Goal: Task Accomplishment & Management: Manage account settings

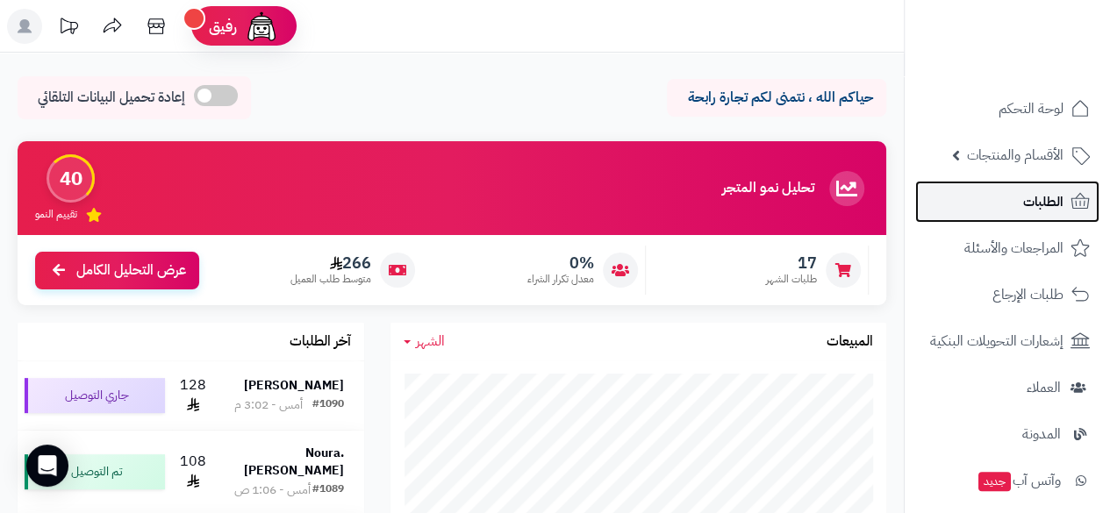
click at [1036, 192] on span "الطلبات" at bounding box center [1043, 202] width 40 height 25
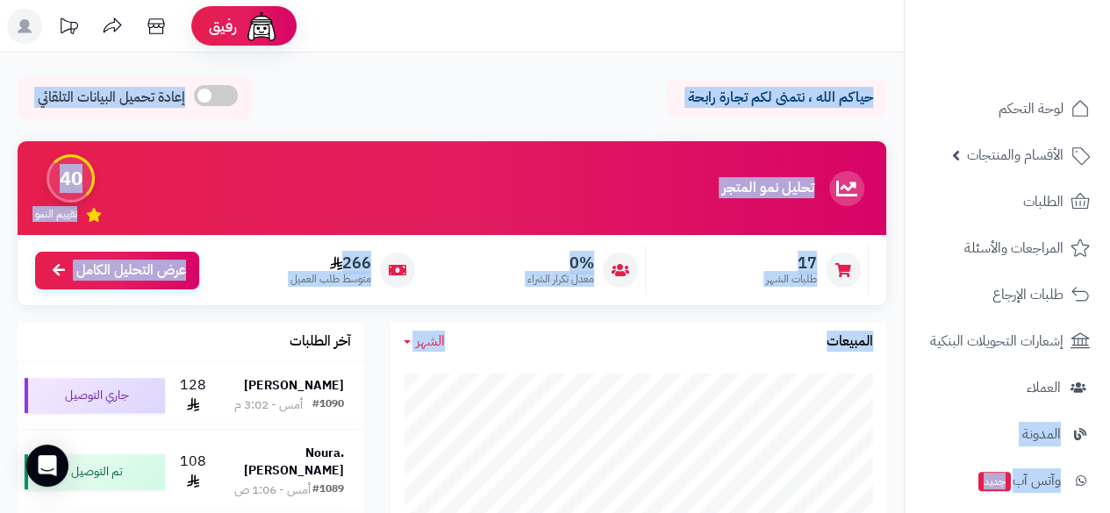
drag, startPoint x: 912, startPoint y: 366, endPoint x: 902, endPoint y: 426, distance: 60.5
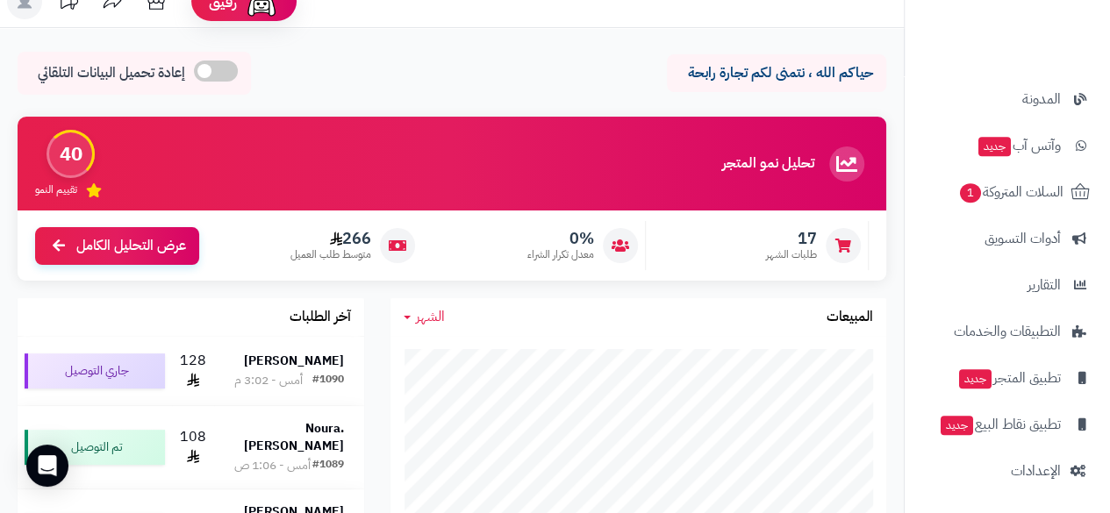
scroll to position [35, 0]
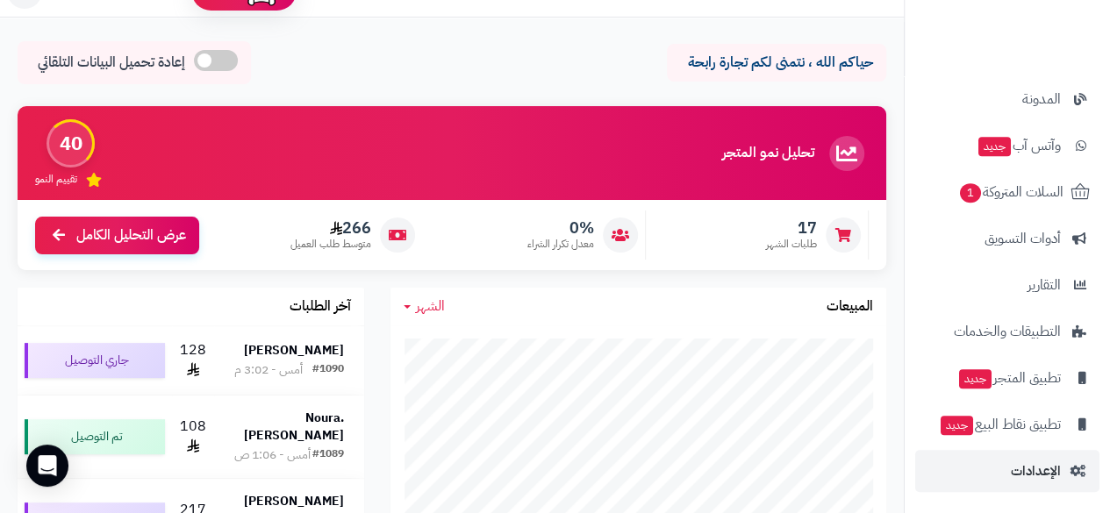
click at [679, 466] on li "الإعدادات" at bounding box center [1007, 471] width 205 height 42
drag, startPoint x: 899, startPoint y: 343, endPoint x: 904, endPoint y: 389, distance: 45.9
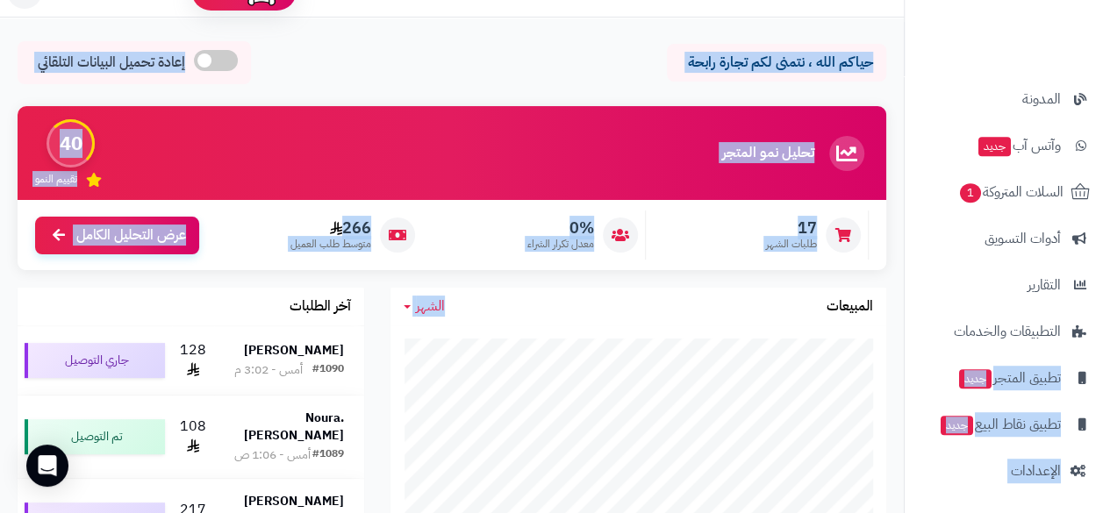
drag, startPoint x: 902, startPoint y: 315, endPoint x: 906, endPoint y: 343, distance: 28.3
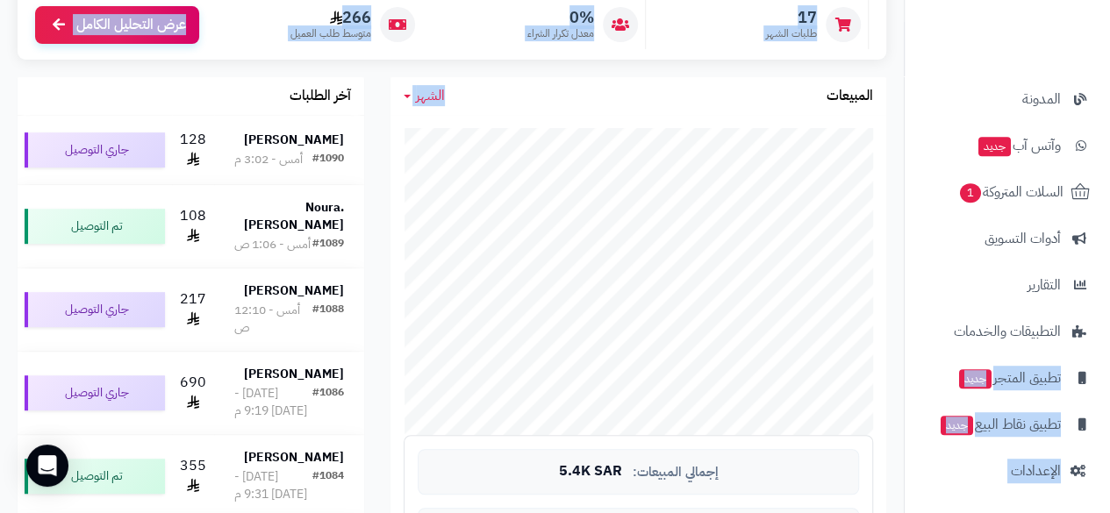
scroll to position [328, 0]
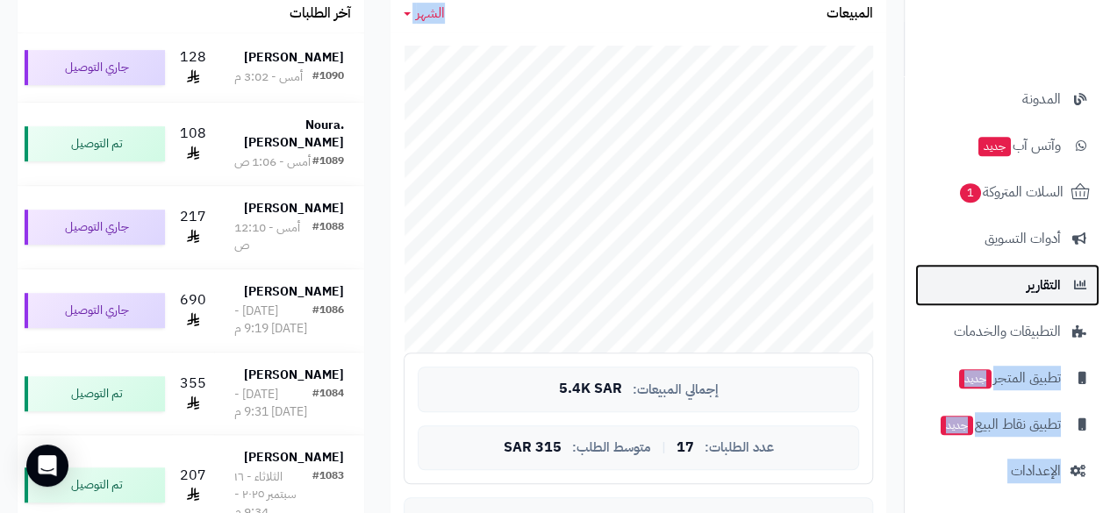
click at [679, 284] on span "التقارير" at bounding box center [1044, 285] width 34 height 25
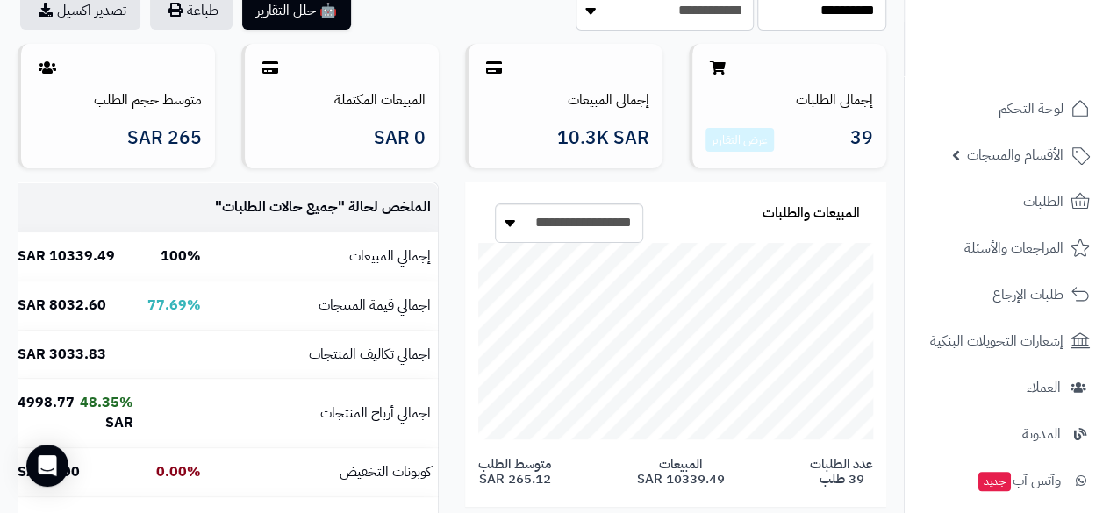
scroll to position [221, 0]
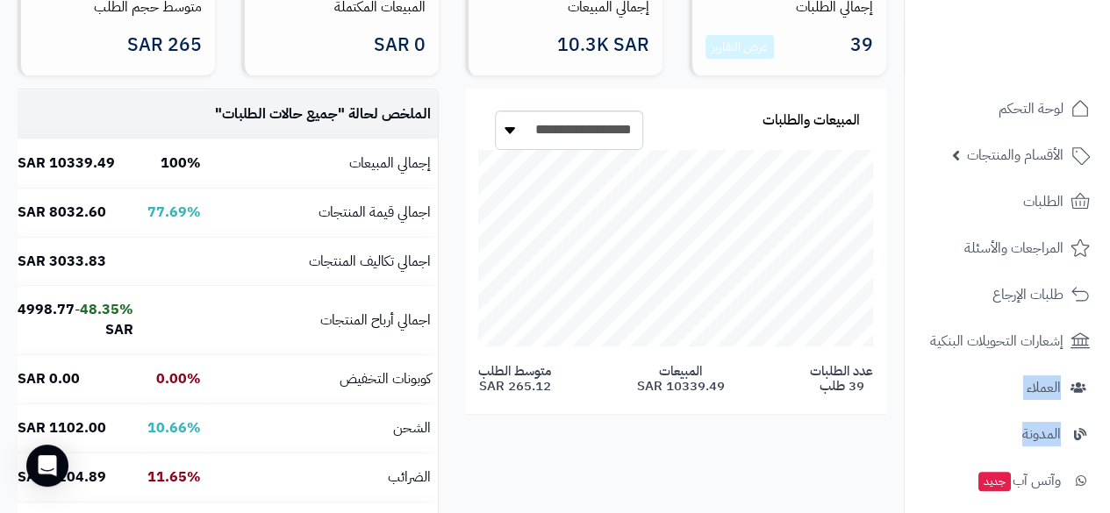
drag, startPoint x: 909, startPoint y: 352, endPoint x: 915, endPoint y: 410, distance: 58.2
click at [915, 410] on ul "لوحة التحكم الأقسام والمنتجات المنتجات مخزون الخيارات الأقسام الماركات مواصفات …" at bounding box center [1007, 458] width 205 height 740
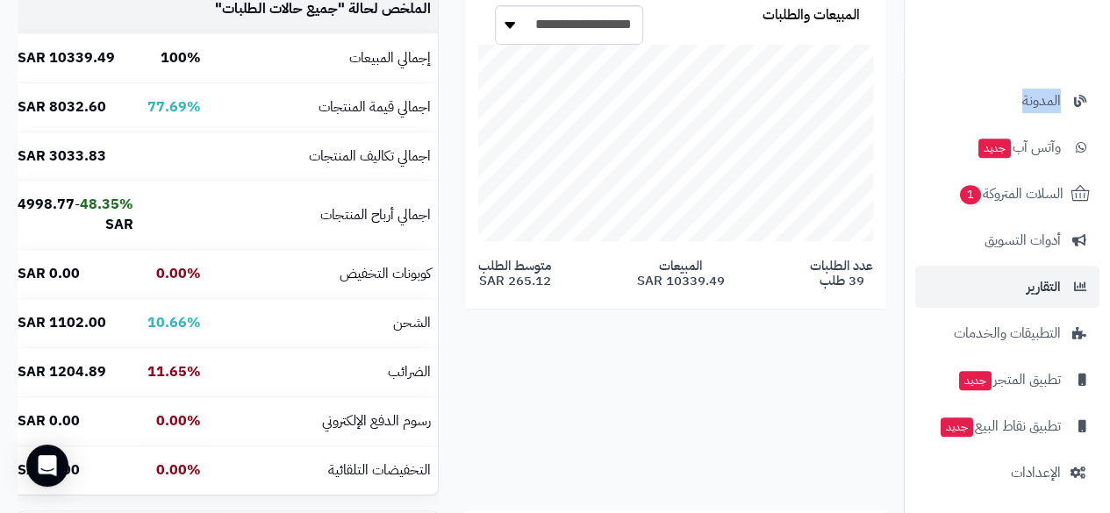
scroll to position [335, 0]
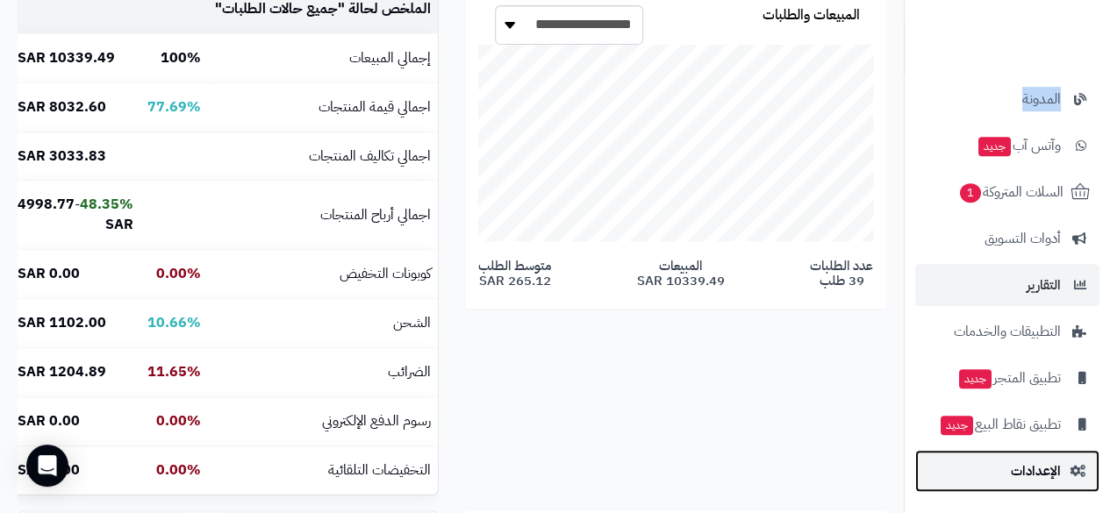
click at [1034, 477] on span "الإعدادات" at bounding box center [1036, 471] width 50 height 25
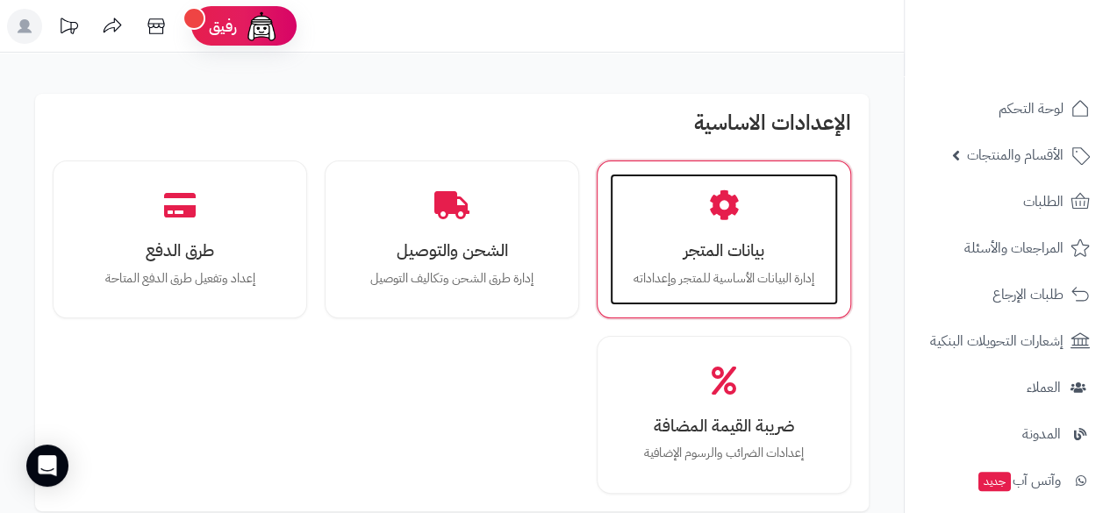
click at [707, 269] on p "إدارة البيانات الأساسية للمتجر وإعداداته" at bounding box center [724, 278] width 193 height 19
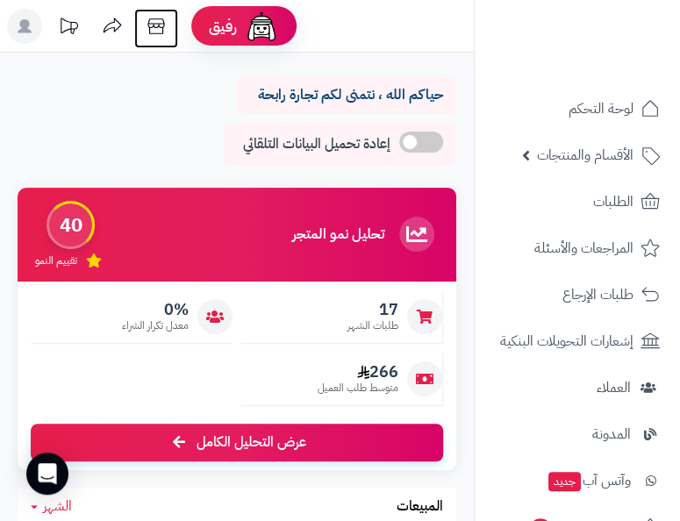
click at [161, 30] on icon at bounding box center [156, 26] width 35 height 35
